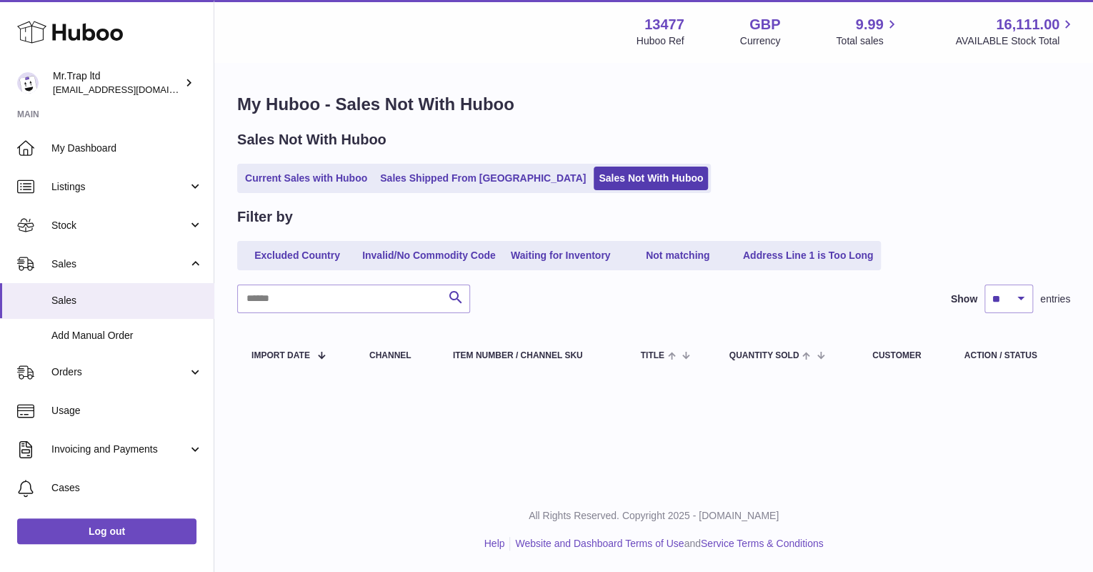
click at [90, 156] on link "My Dashboard" at bounding box center [107, 148] width 214 height 39
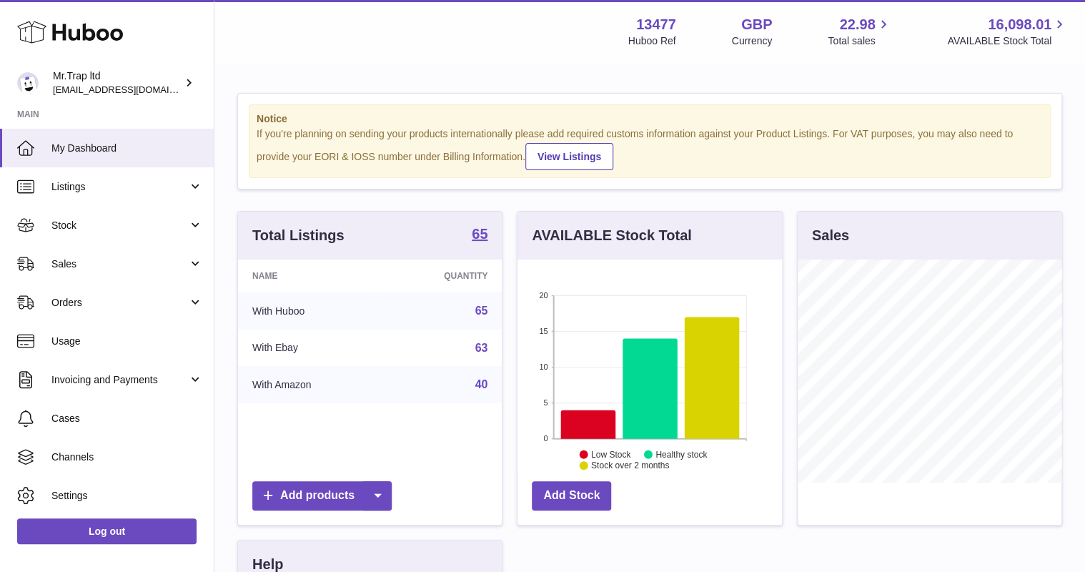
scroll to position [223, 264]
click at [48, 270] on link "Sales" at bounding box center [107, 263] width 214 height 39
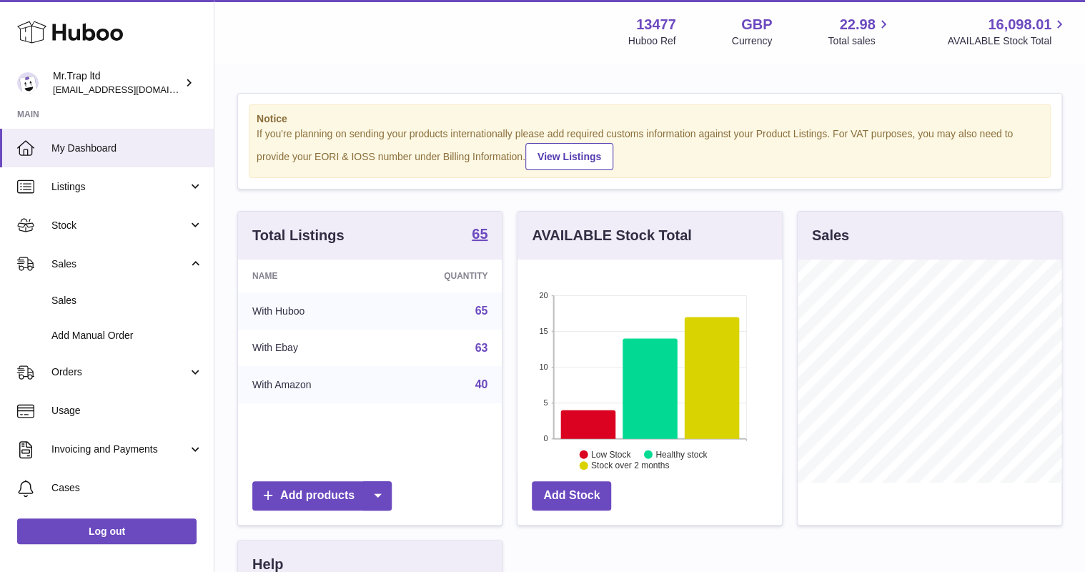
click at [80, 286] on link "Sales" at bounding box center [107, 300] width 214 height 35
click at [80, 294] on span "Sales" at bounding box center [127, 301] width 152 height 14
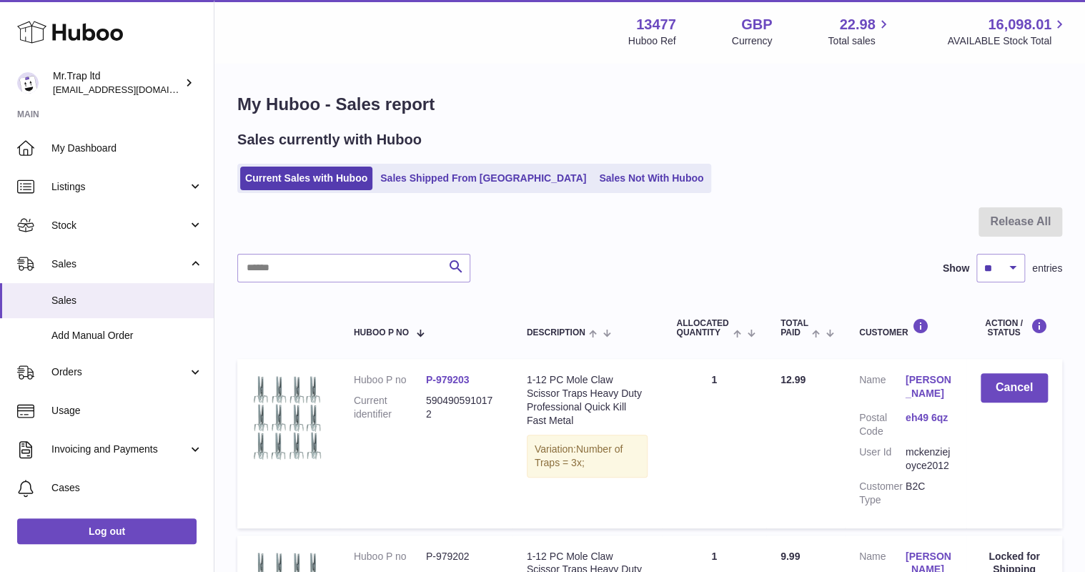
click at [594, 179] on link "Sales Not With Huboo" at bounding box center [651, 179] width 114 height 24
